Goal: Transaction & Acquisition: Book appointment/travel/reservation

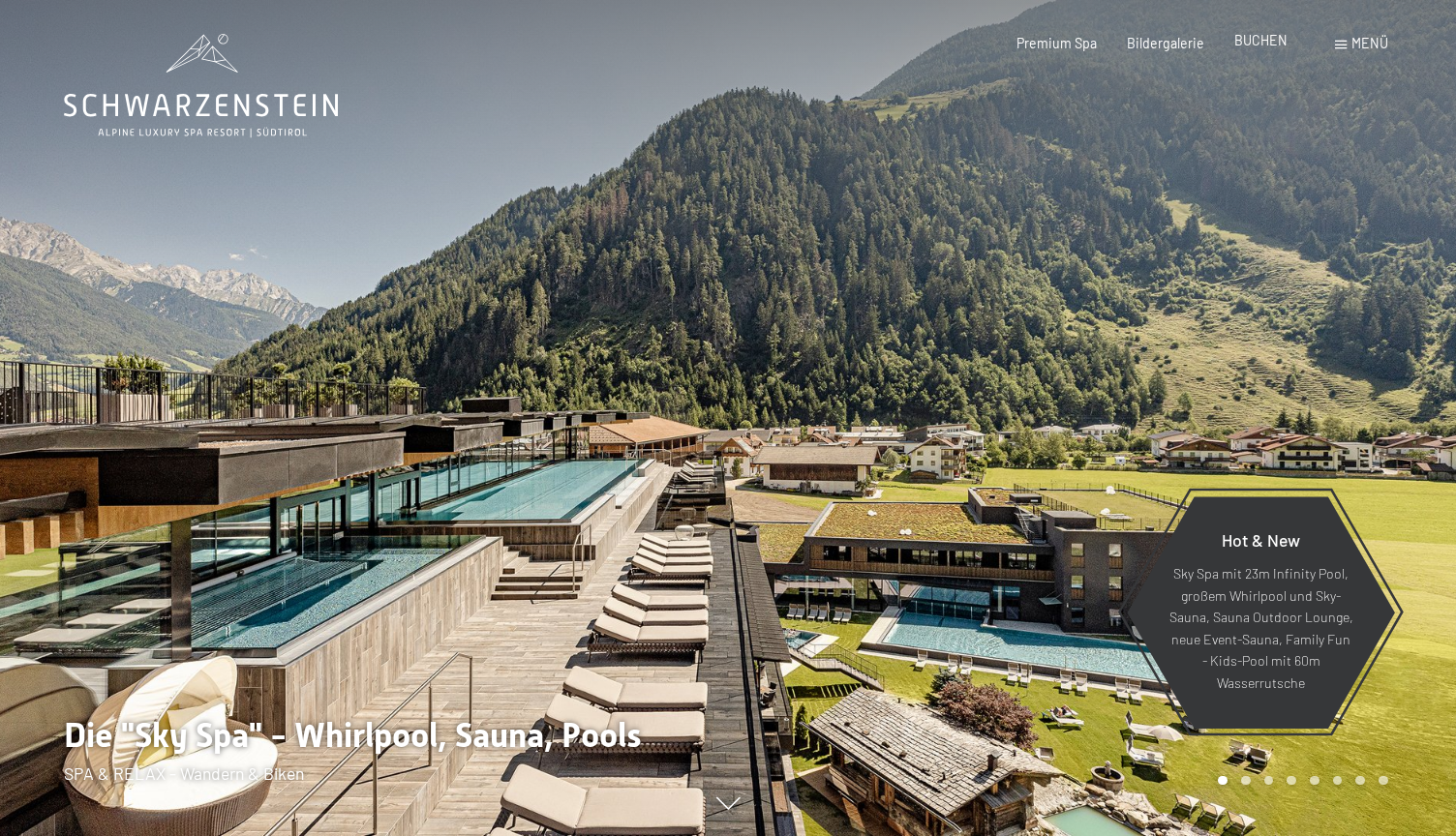
click at [1262, 51] on div "Premium Spa Bildergalerie BUCHEN" at bounding box center [1137, 44] width 361 height 19
click at [1271, 51] on div "BUCHEN" at bounding box center [1261, 41] width 53 height 19
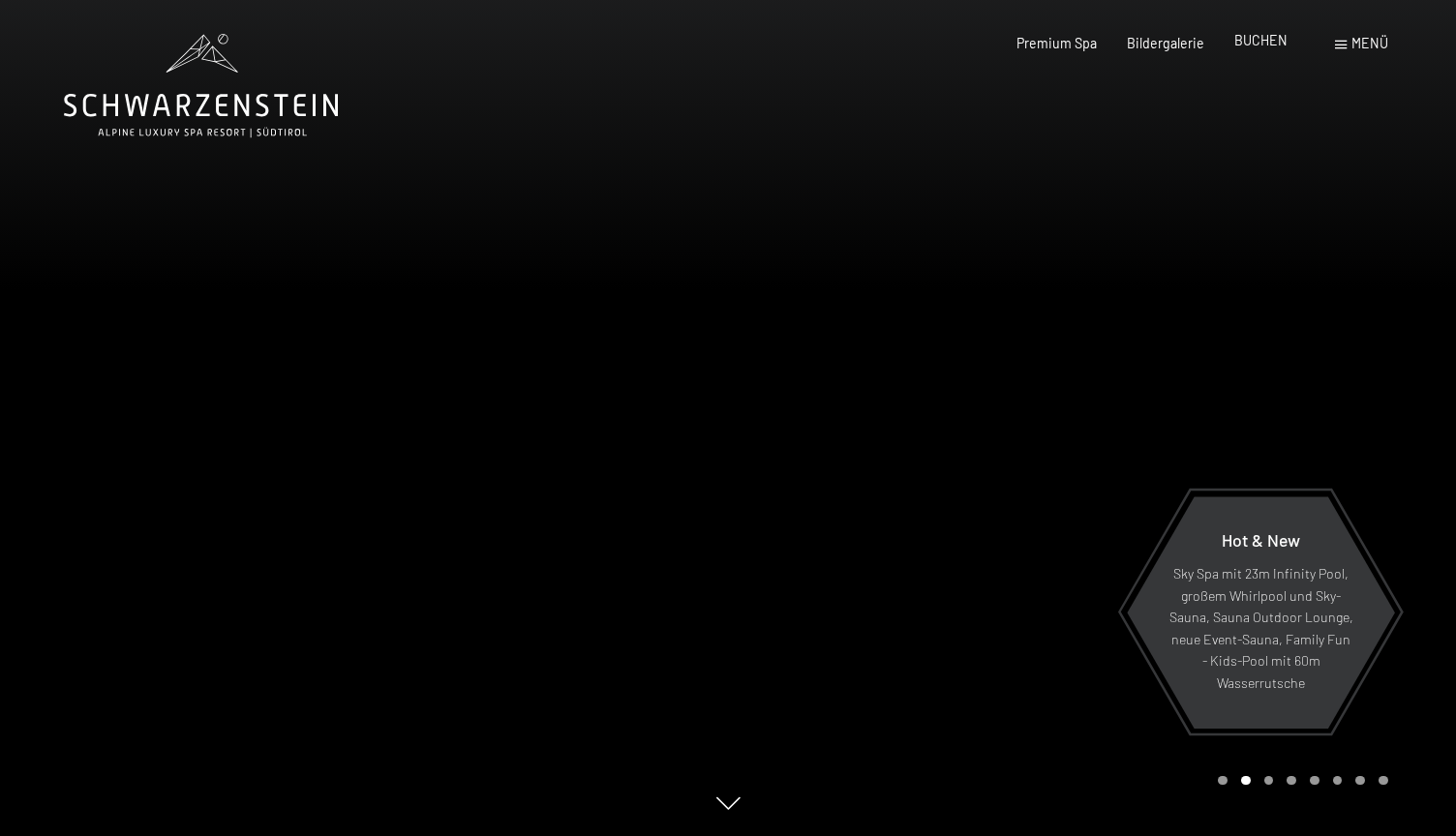
click at [1265, 36] on span "BUCHEN" at bounding box center [1261, 40] width 53 height 17
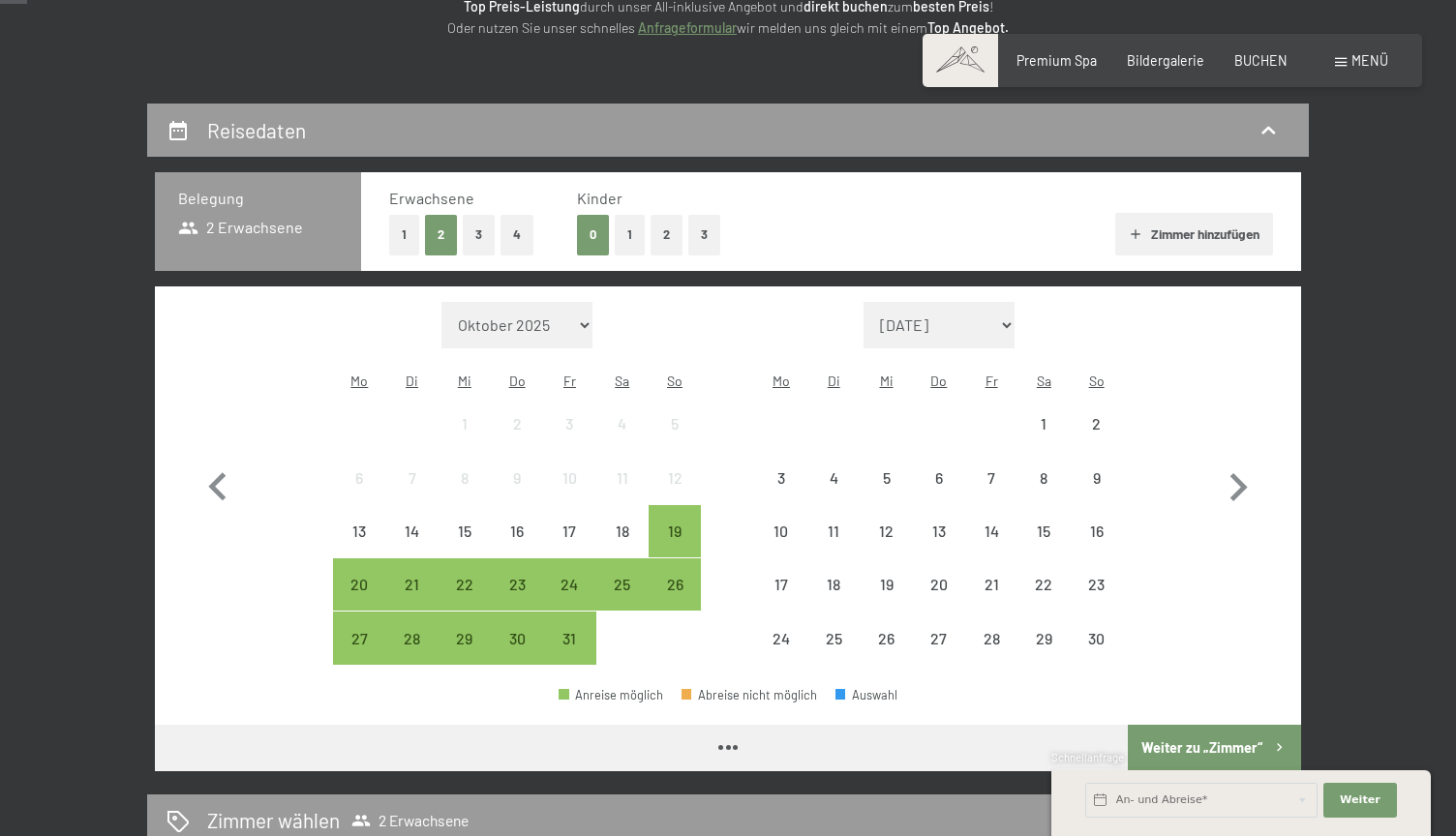
scroll to position [335, 0]
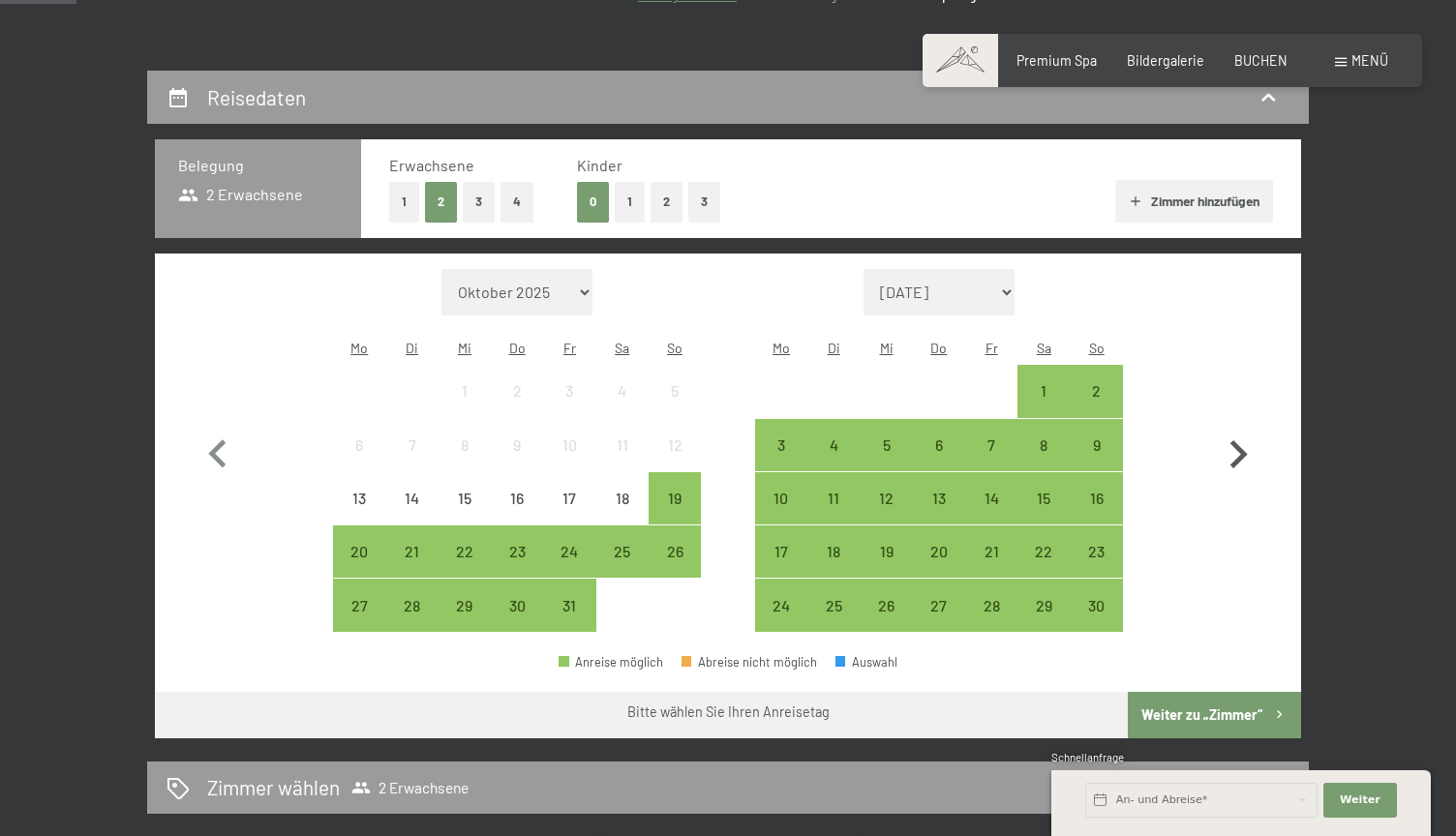
click at [1243, 441] on icon "button" at bounding box center [1239, 454] width 18 height 28
select select "[DATE]"
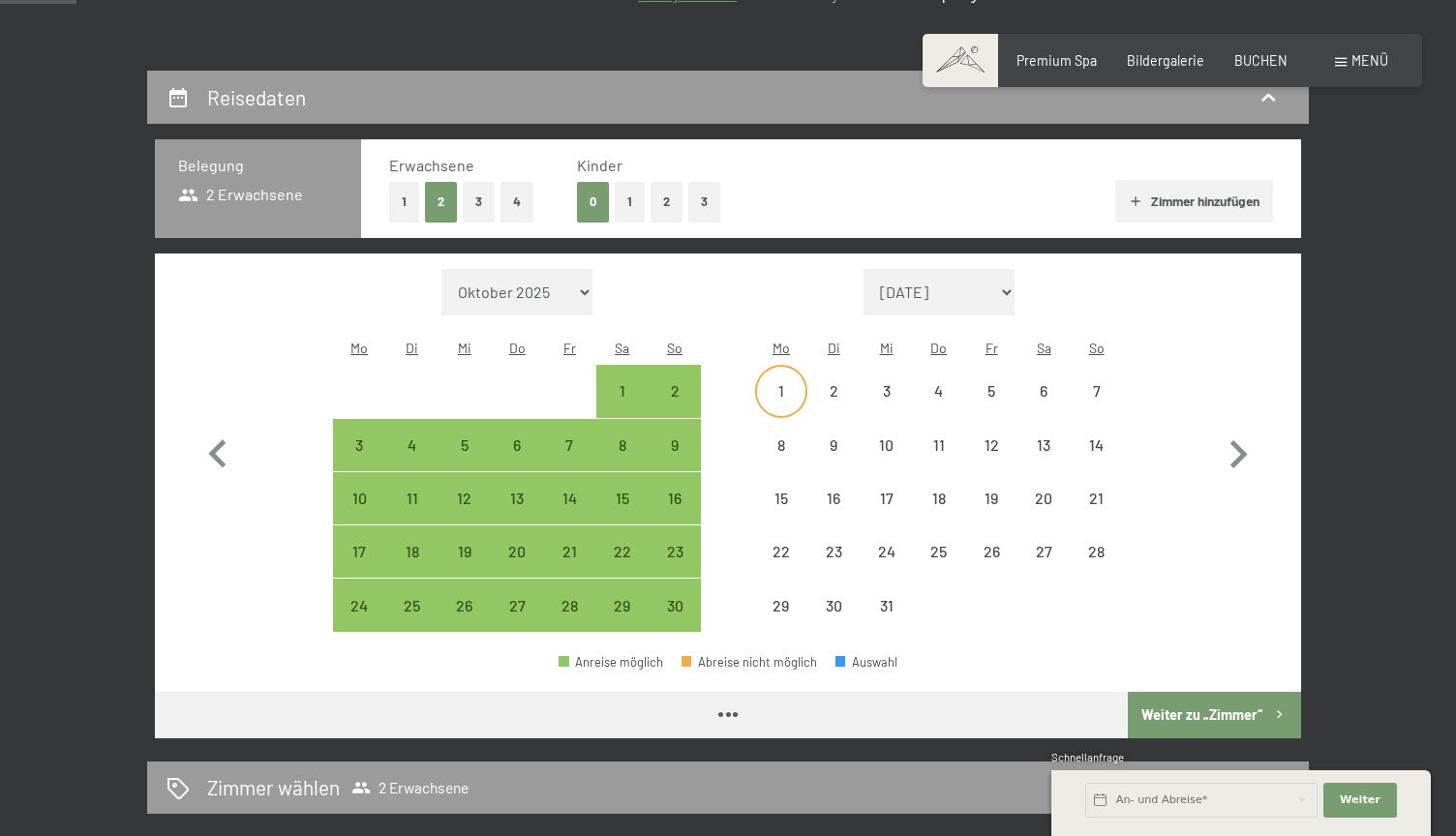
click at [772, 383] on div "1" at bounding box center [782, 407] width 49 height 49
select select "[DATE]"
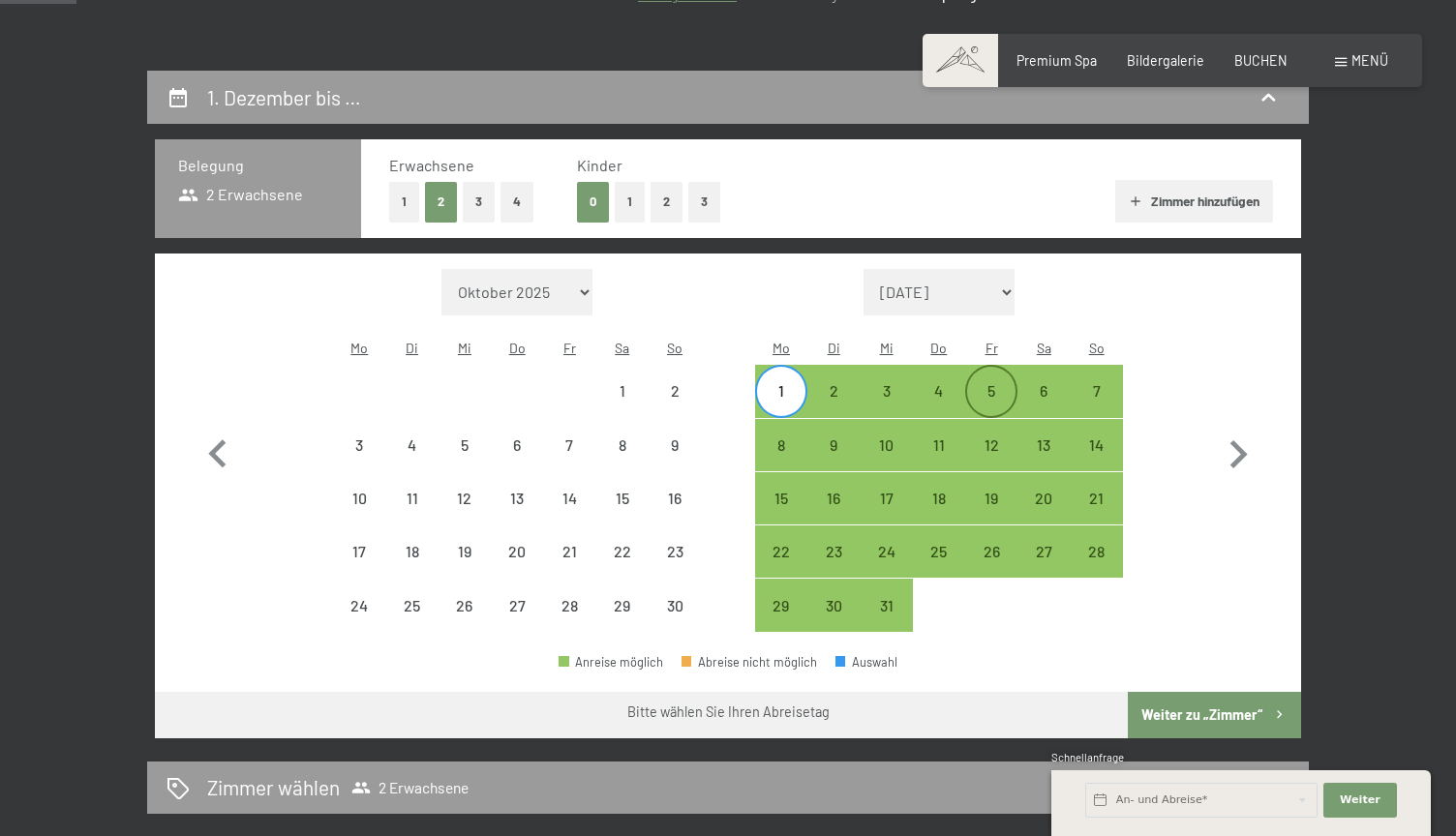
click at [1002, 366] on div "5" at bounding box center [992, 391] width 49 height 49
select select "[DATE]"
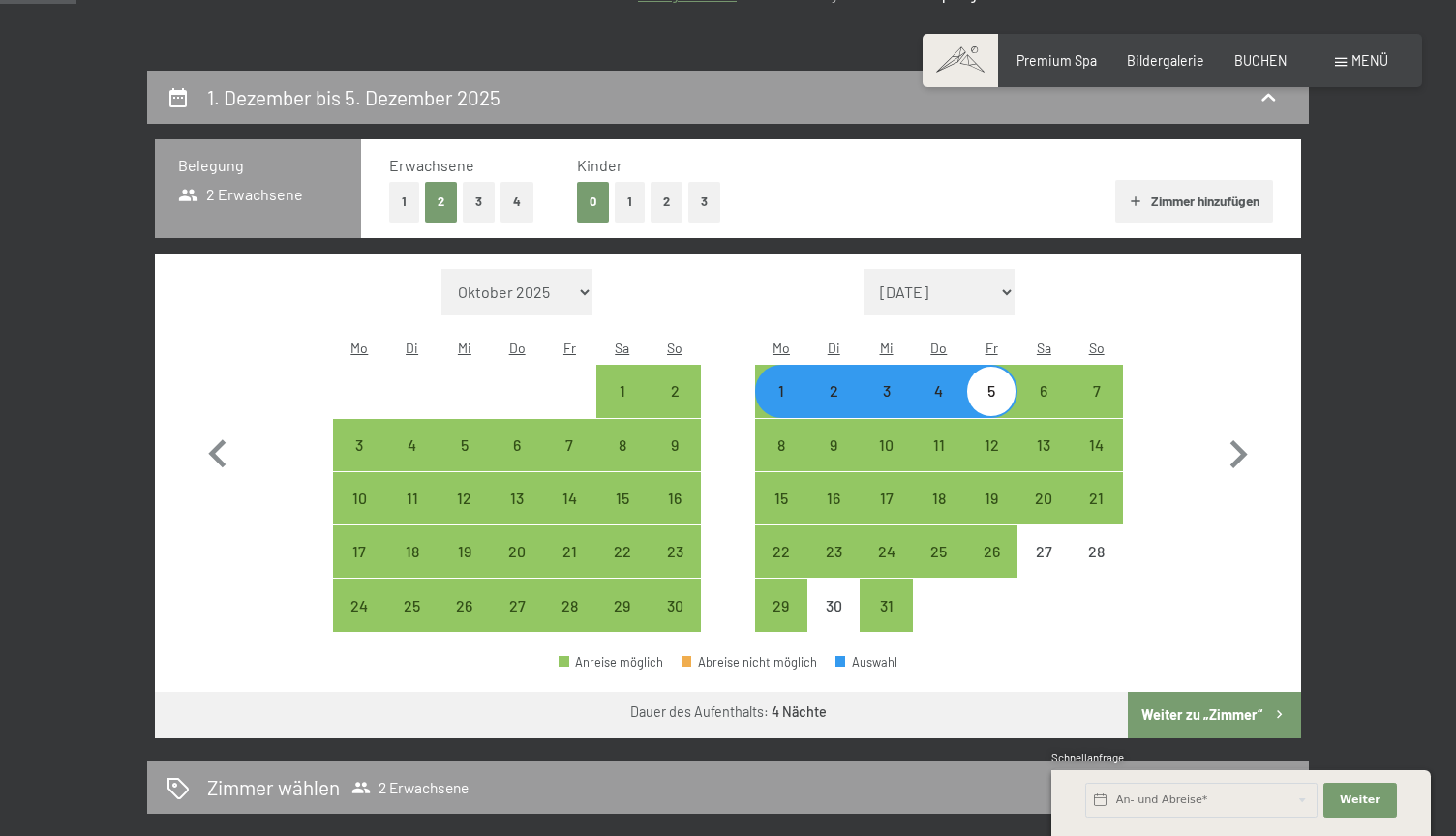
click at [1210, 692] on button "Weiter zu „Zimmer“" at bounding box center [1215, 715] width 173 height 47
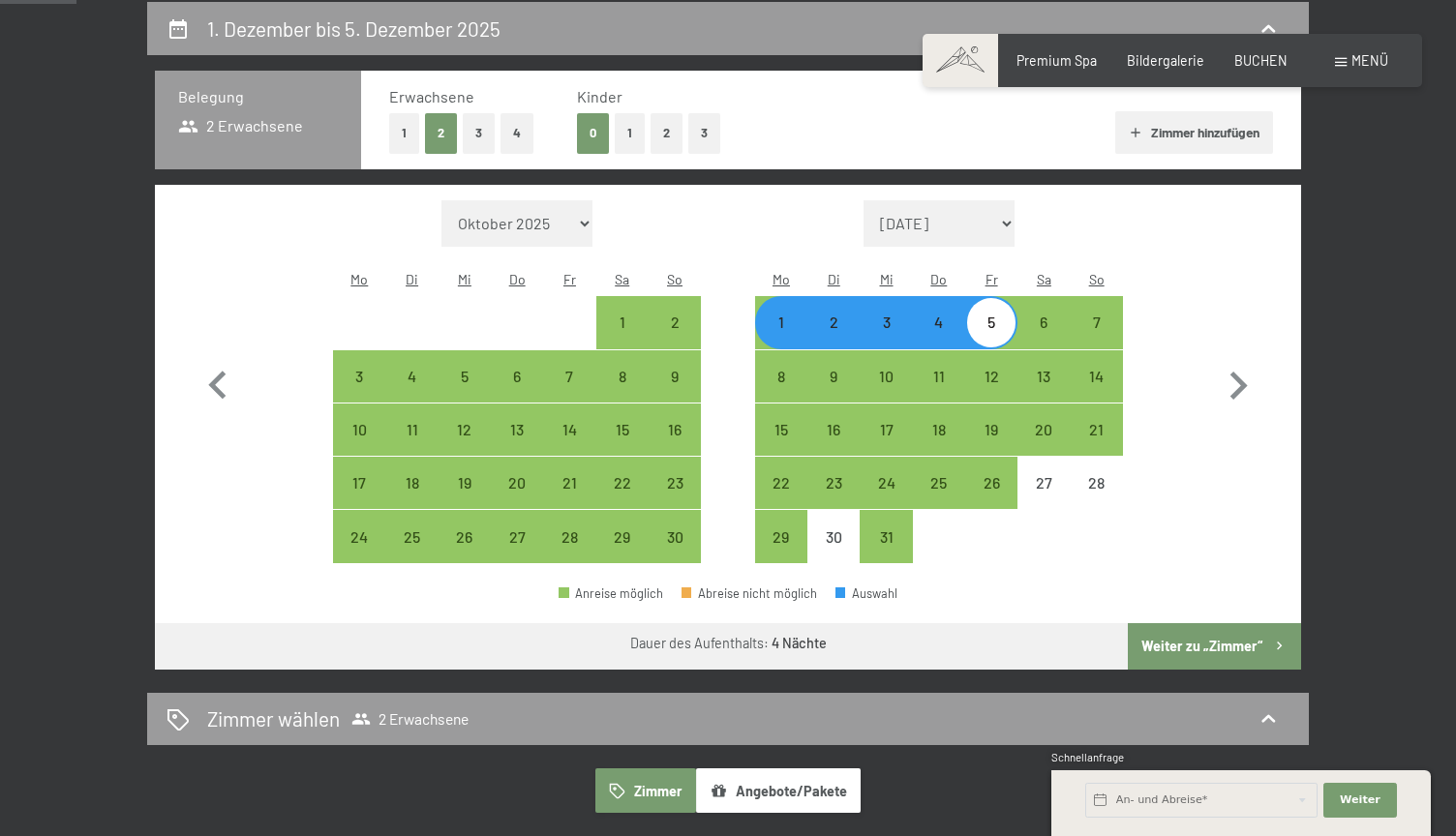
select select "[DATE]"
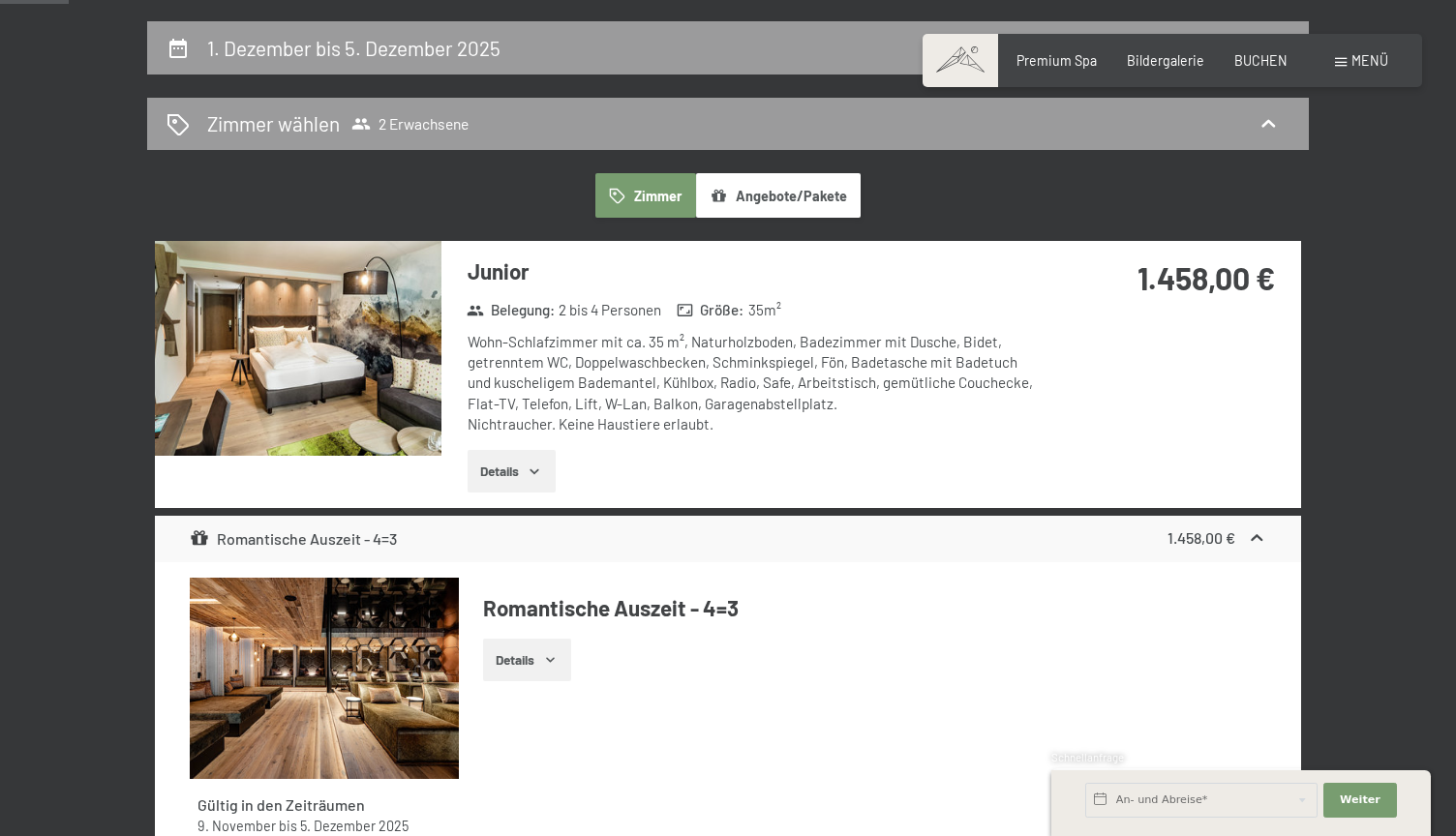
scroll to position [412, 0]
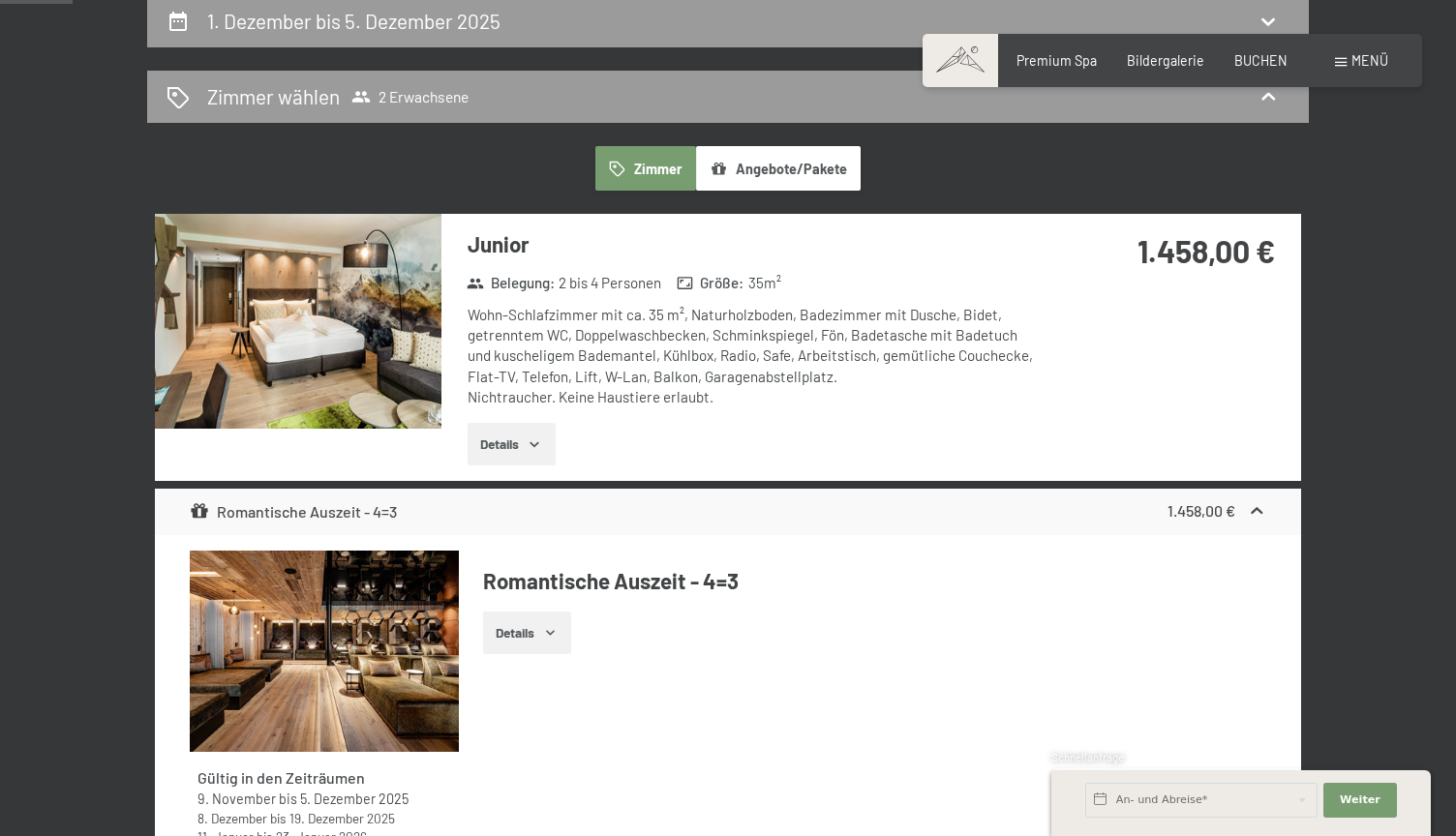
click at [533, 430] on button "Details" at bounding box center [512, 444] width 89 height 43
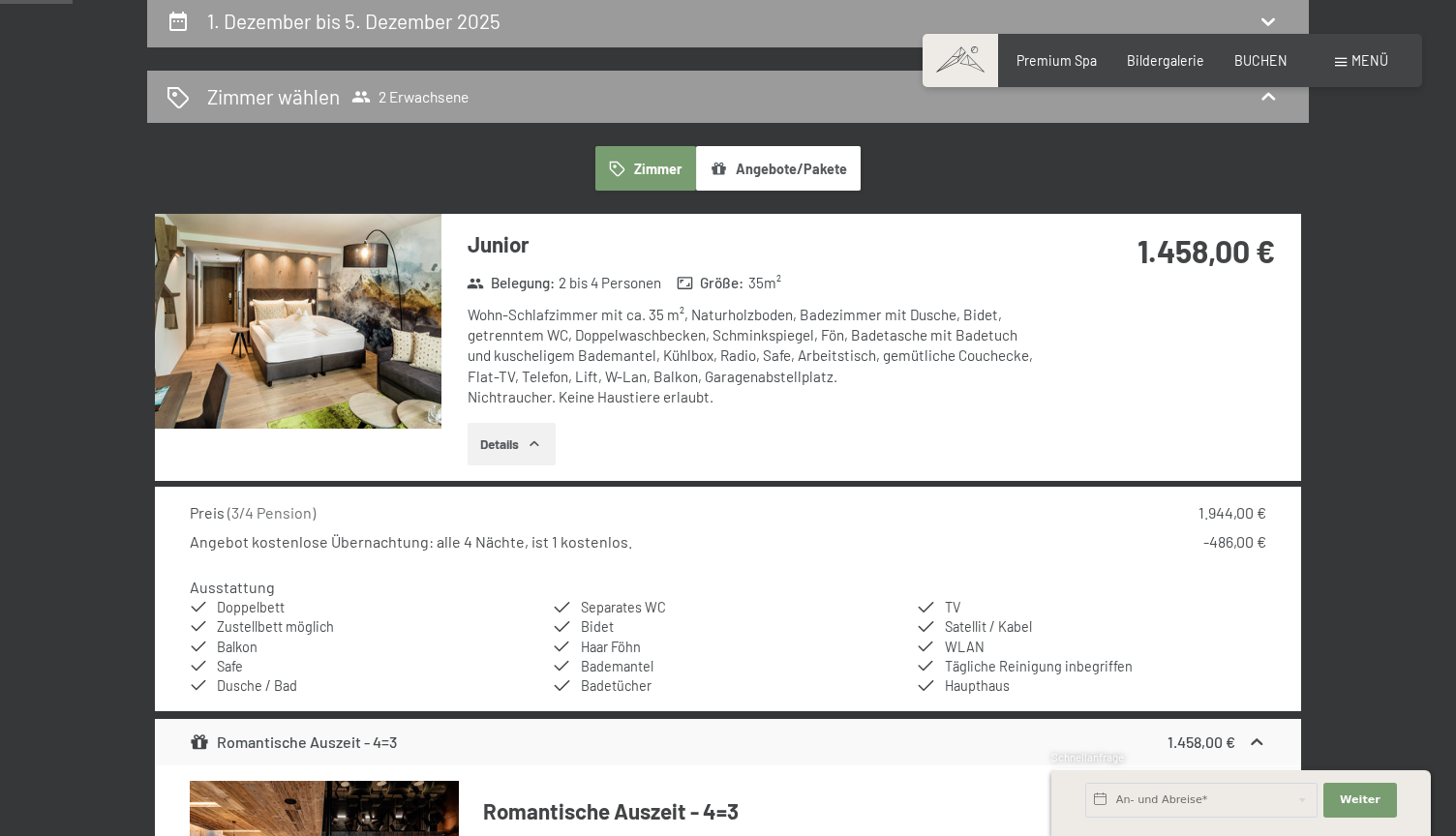
click at [534, 430] on button "Details" at bounding box center [512, 444] width 89 height 43
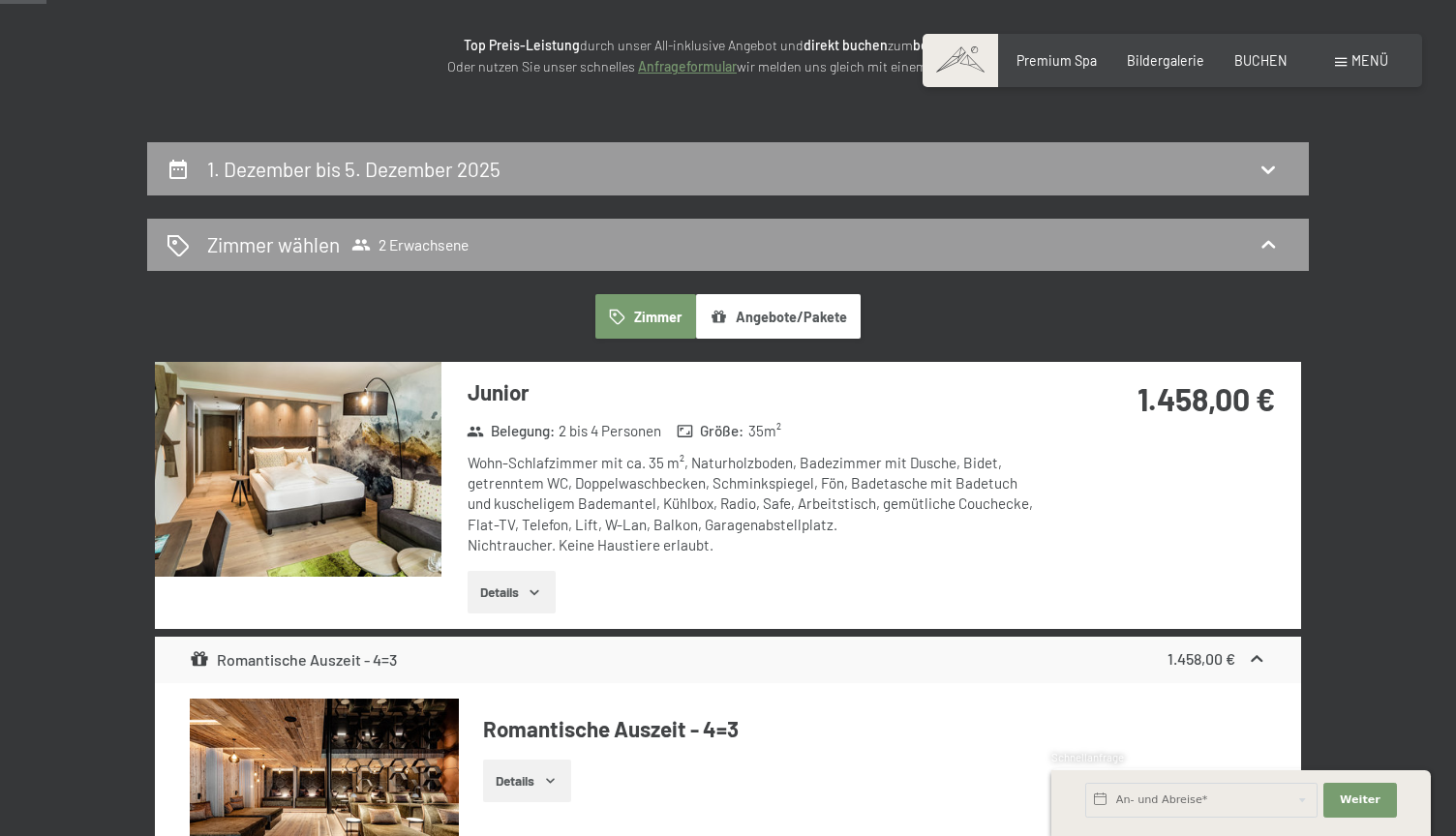
scroll to position [264, 0]
click at [519, 168] on div "1. Dezember bis 5. Dezember 2025" at bounding box center [728, 168] width 1123 height 28
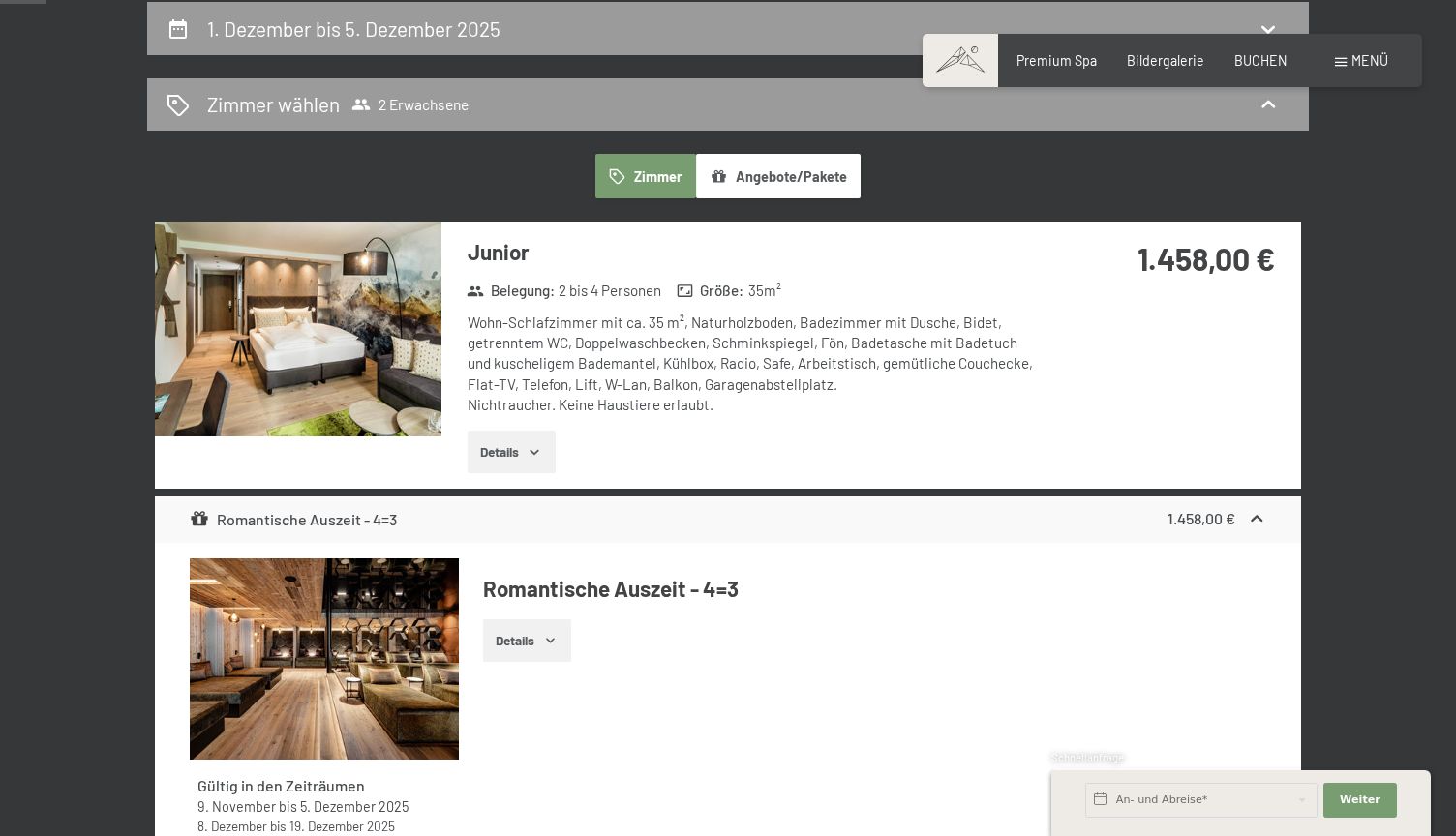
select select "[DATE]"
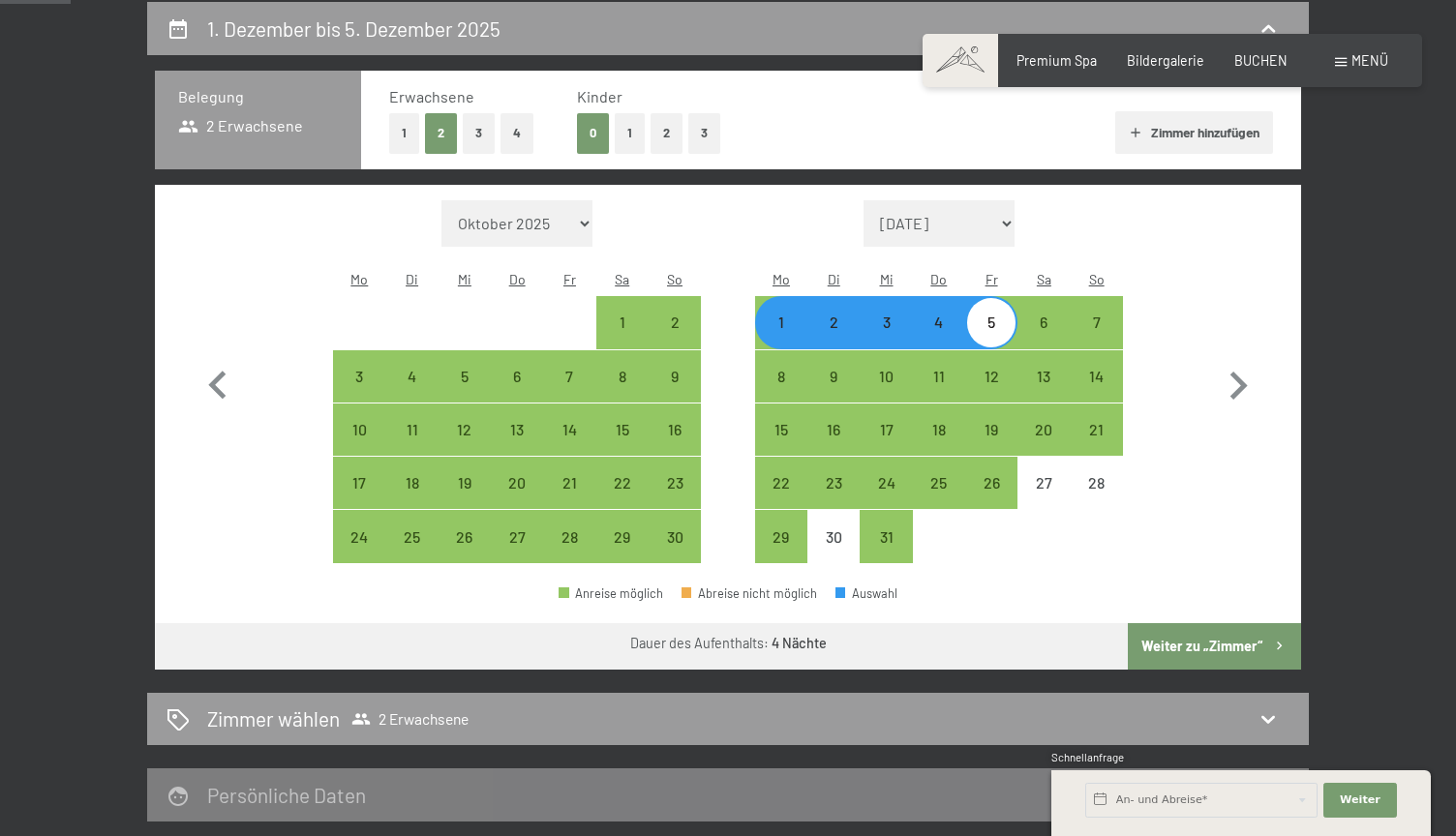
click at [680, 510] on div "30" at bounding box center [675, 537] width 53 height 52
select select "[DATE]"
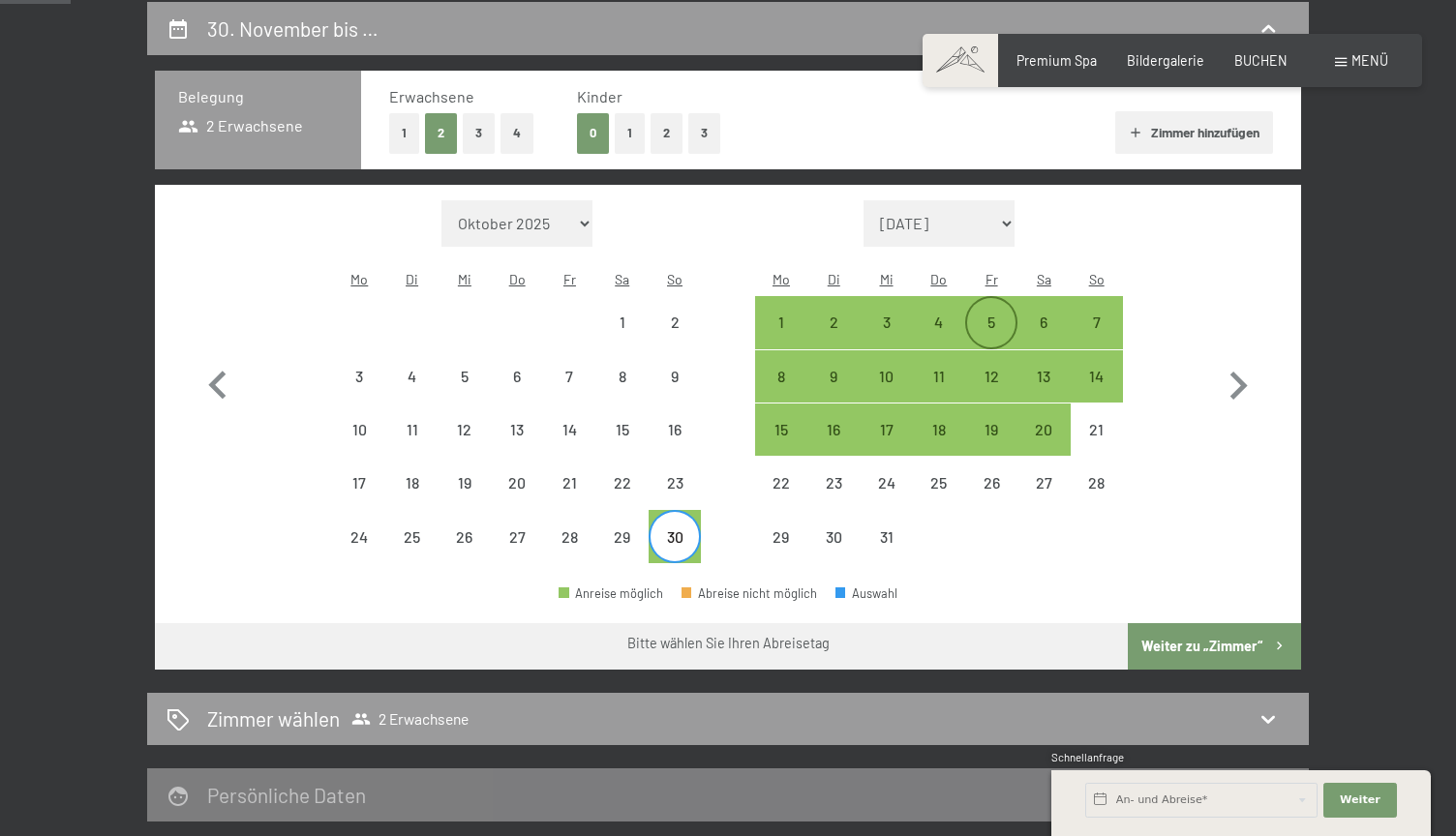
click at [987, 298] on div "5" at bounding box center [992, 323] width 49 height 49
select select "[DATE]"
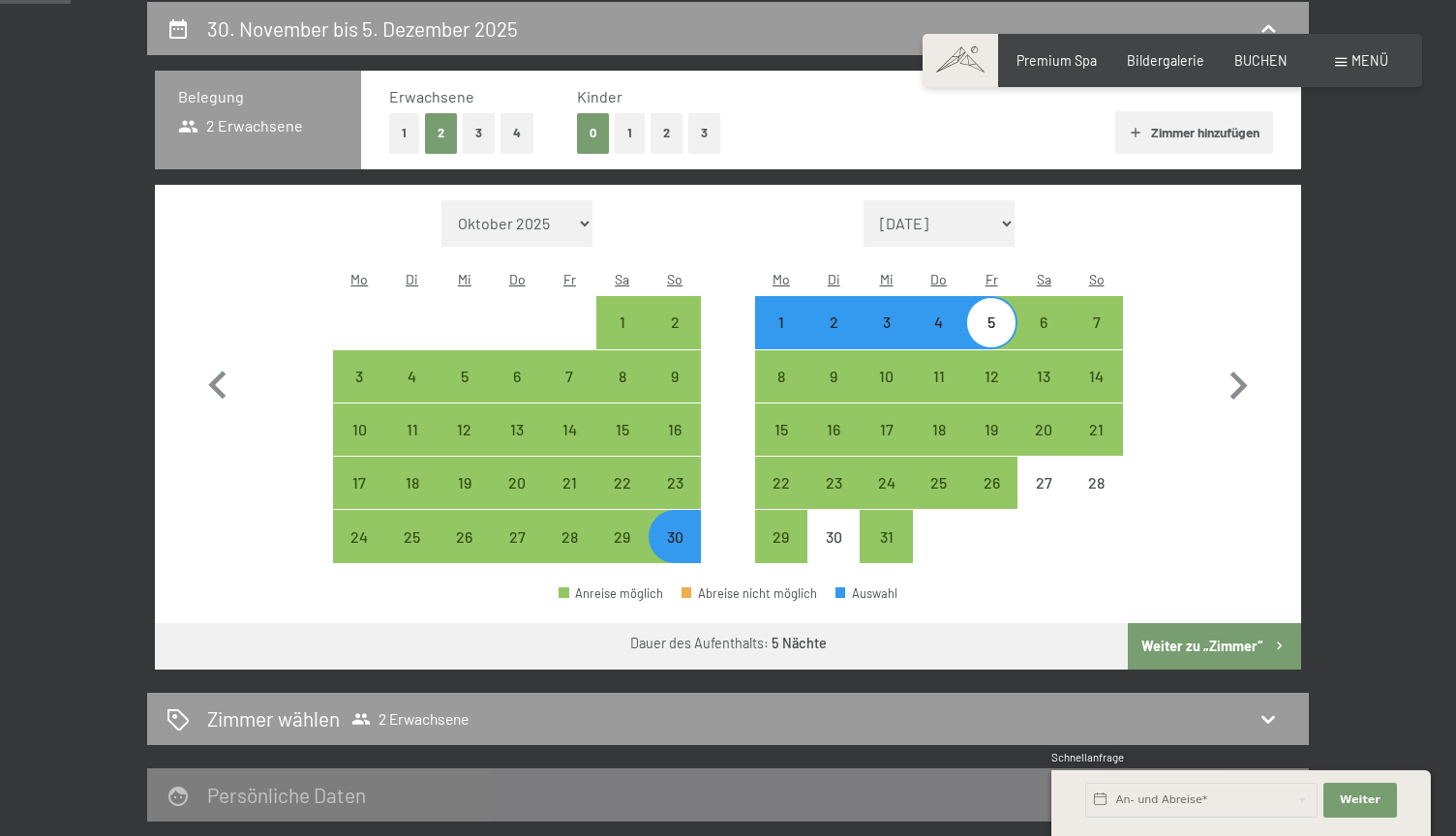
click at [1225, 590] on div "Anreise möglich Abreise nicht möglich Auswahl" at bounding box center [728, 601] width 1147 height 44
click at [1240, 630] on button "Weiter zu „Zimmer“" at bounding box center [1215, 646] width 173 height 47
select select "[DATE]"
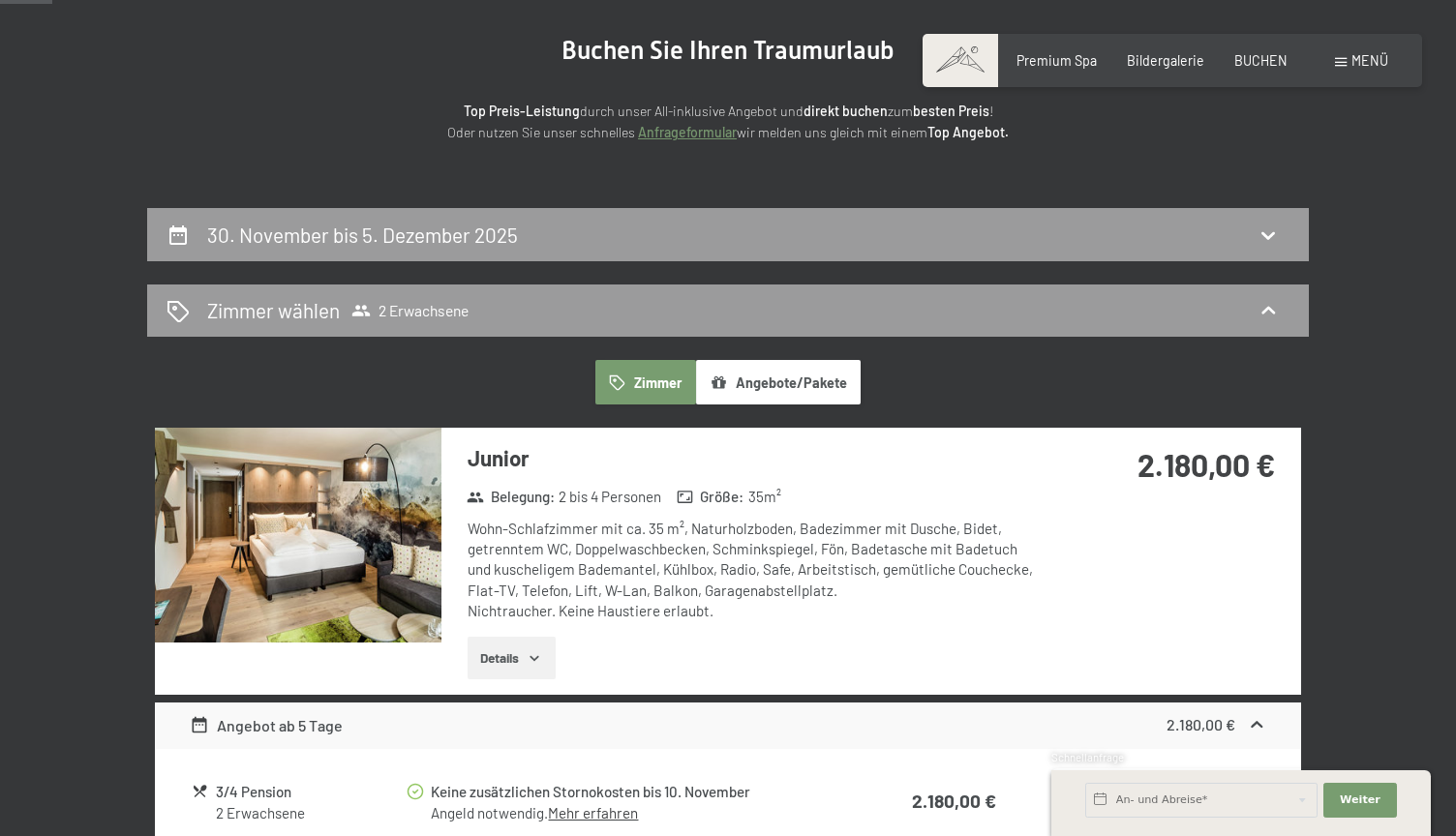
scroll to position [194, 0]
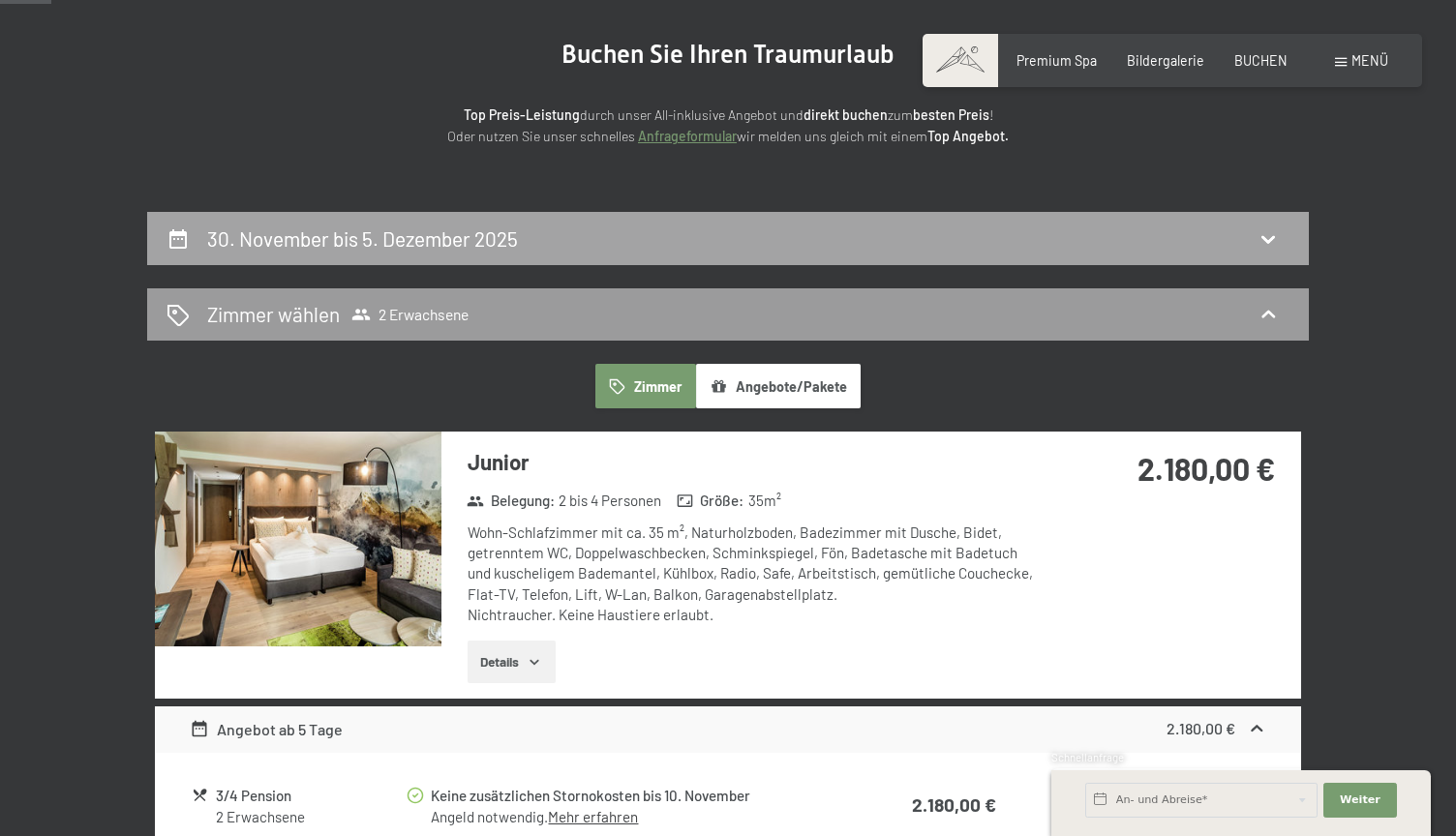
click at [633, 248] on div "30. November bis 5. Dezember 2025" at bounding box center [728, 238] width 1123 height 28
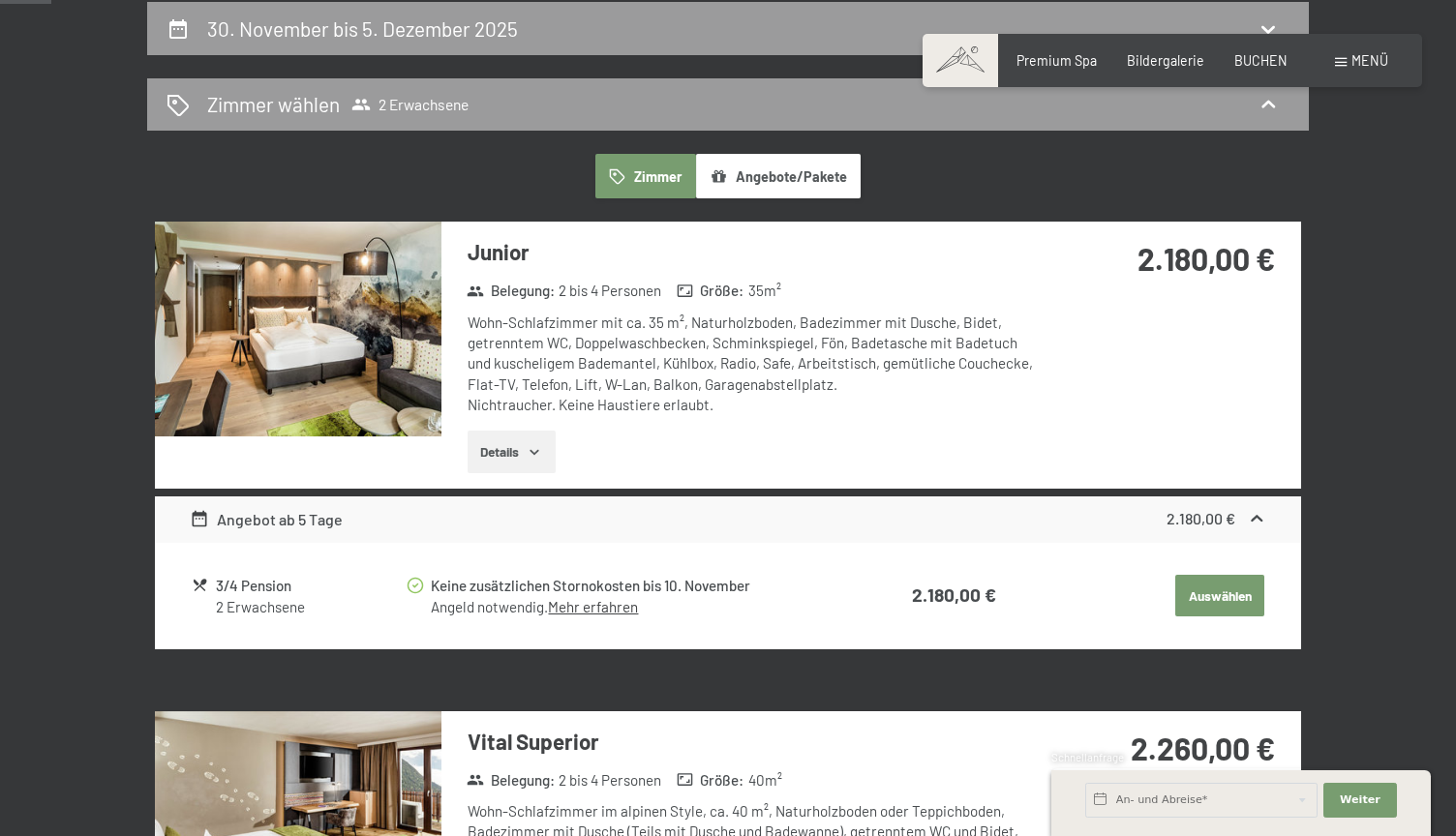
select select "[DATE]"
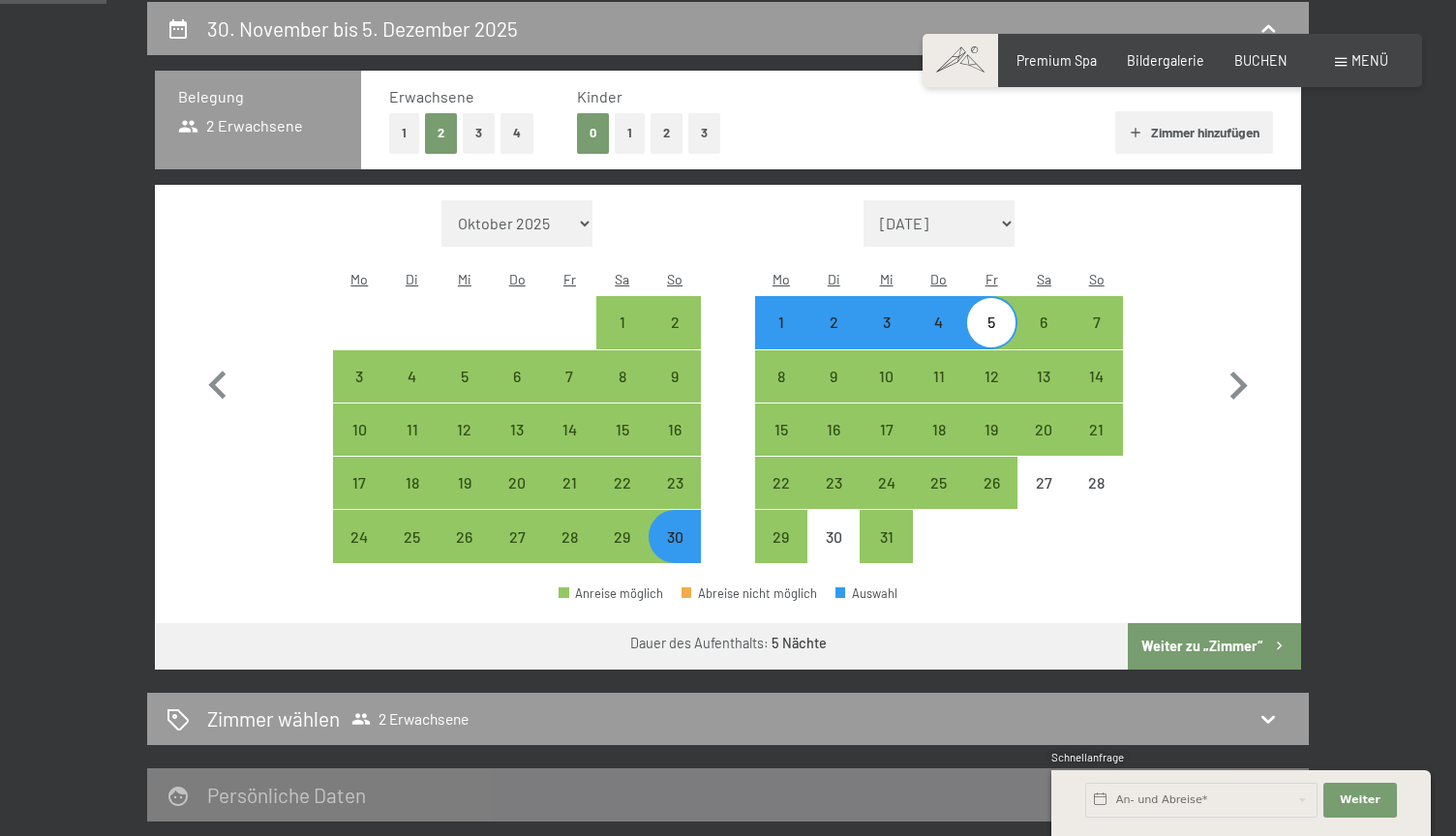
click at [771, 315] on div "1" at bounding box center [782, 339] width 49 height 49
select select "[DATE]"
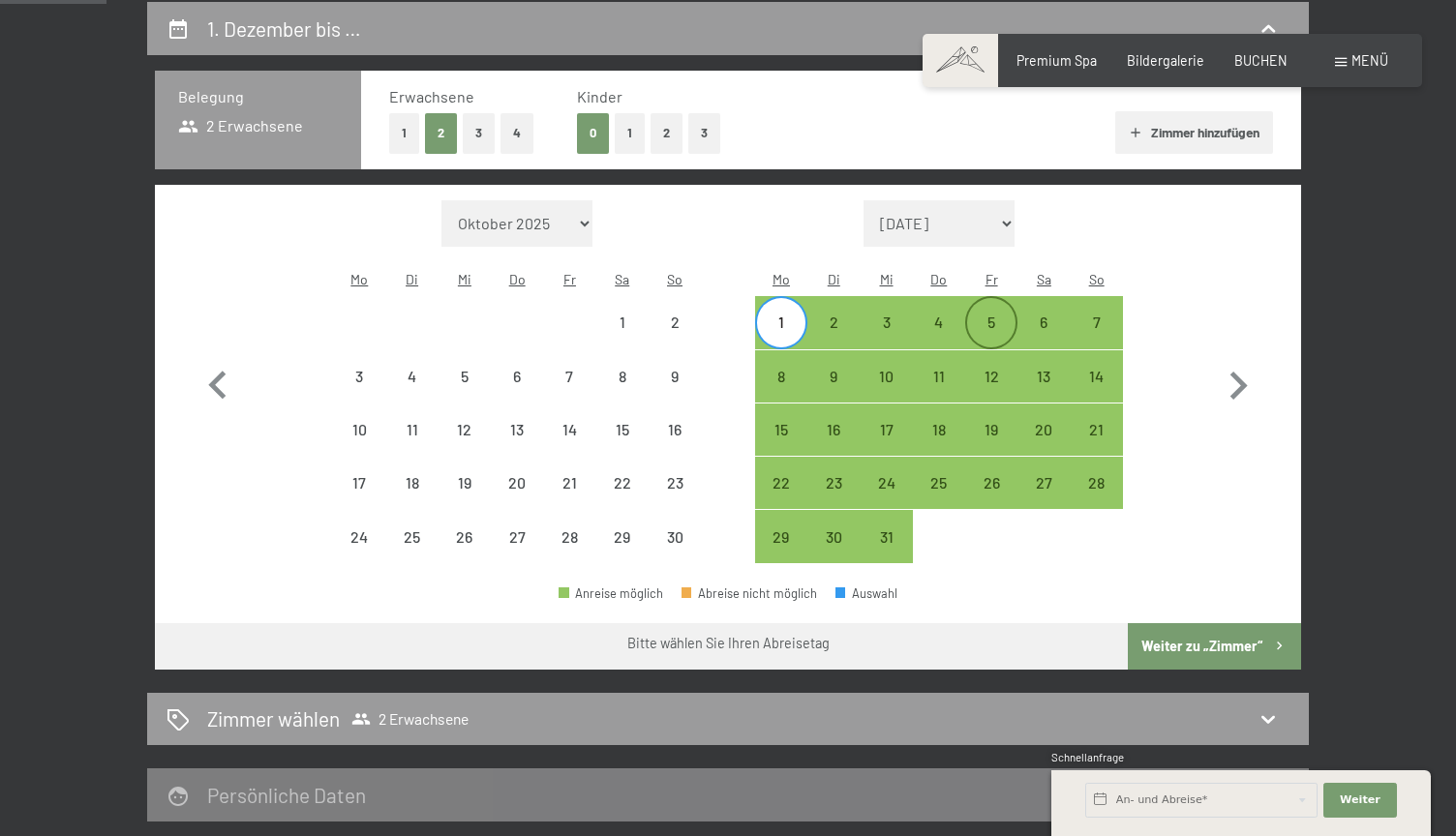
click at [1002, 315] on div "5" at bounding box center [992, 339] width 49 height 49
select select "[DATE]"
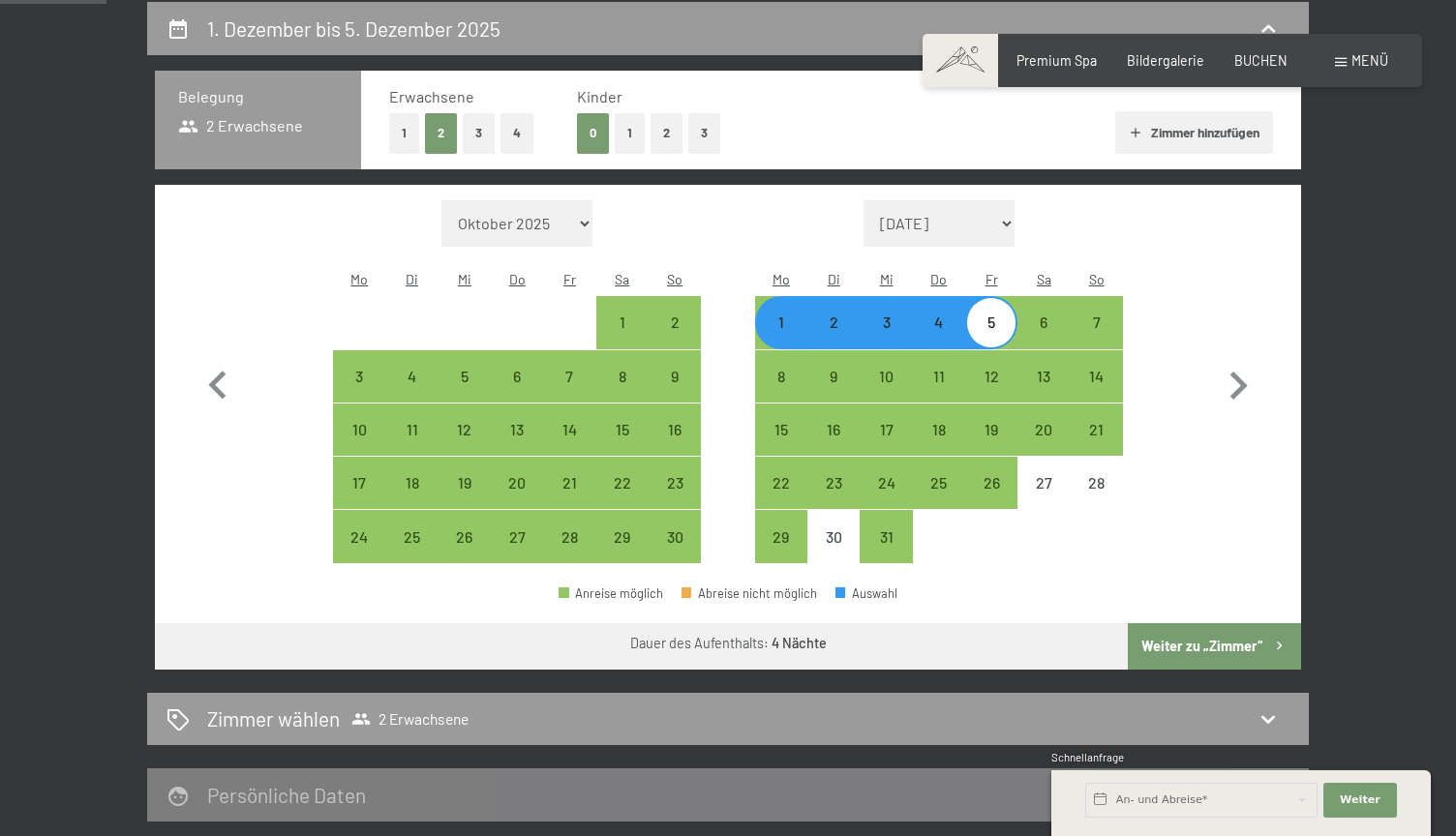
click at [1195, 623] on button "Weiter zu „Zimmer“" at bounding box center [1215, 646] width 173 height 47
select select "[DATE]"
